Goal: Transaction & Acquisition: Obtain resource

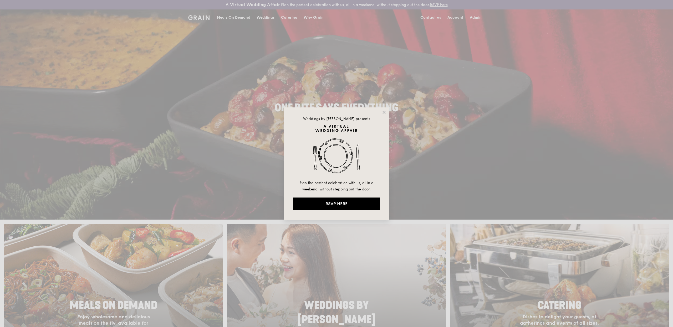
click at [206, 20] on div "Weddings by Grain presents Plan the perfect celebration with us, all in a weeke…" at bounding box center [336, 163] width 673 height 327
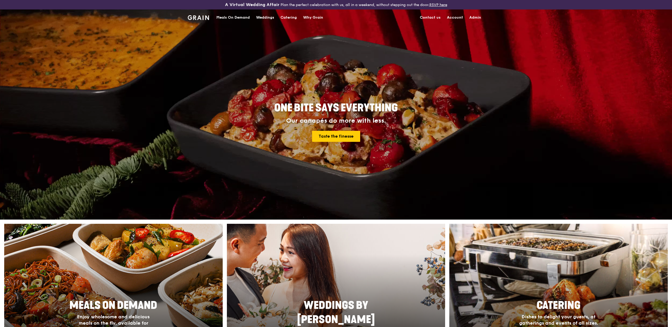
click at [202, 17] on img at bounding box center [198, 17] width 21 height 5
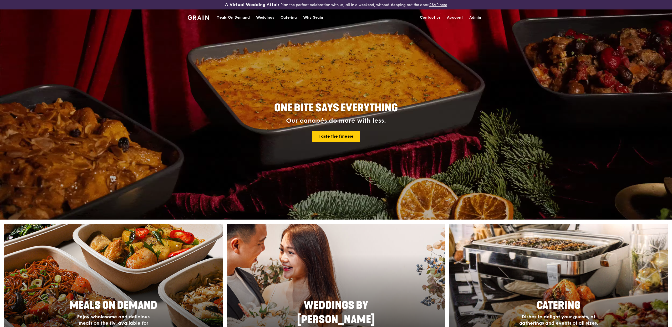
click at [235, 13] on div "Meals On Demand" at bounding box center [232, 18] width 33 height 16
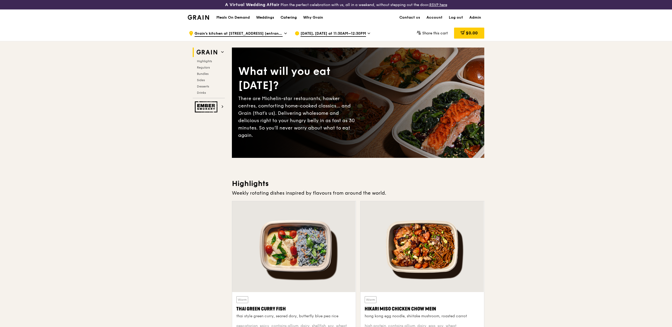
click at [298, 22] on link "Catering" at bounding box center [288, 18] width 23 height 16
click at [292, 17] on div "Catering" at bounding box center [289, 18] width 16 height 16
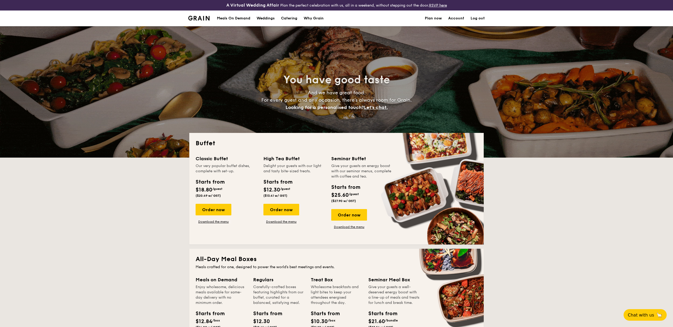
select select
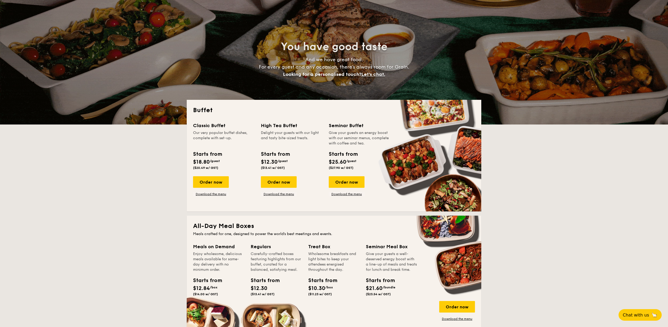
scroll to position [100, 0]
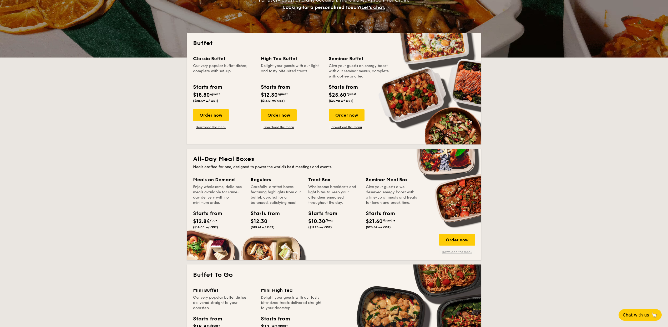
click at [447, 252] on link "Download the menu" at bounding box center [457, 252] width 36 height 4
